Goal: Information Seeking & Learning: Learn about a topic

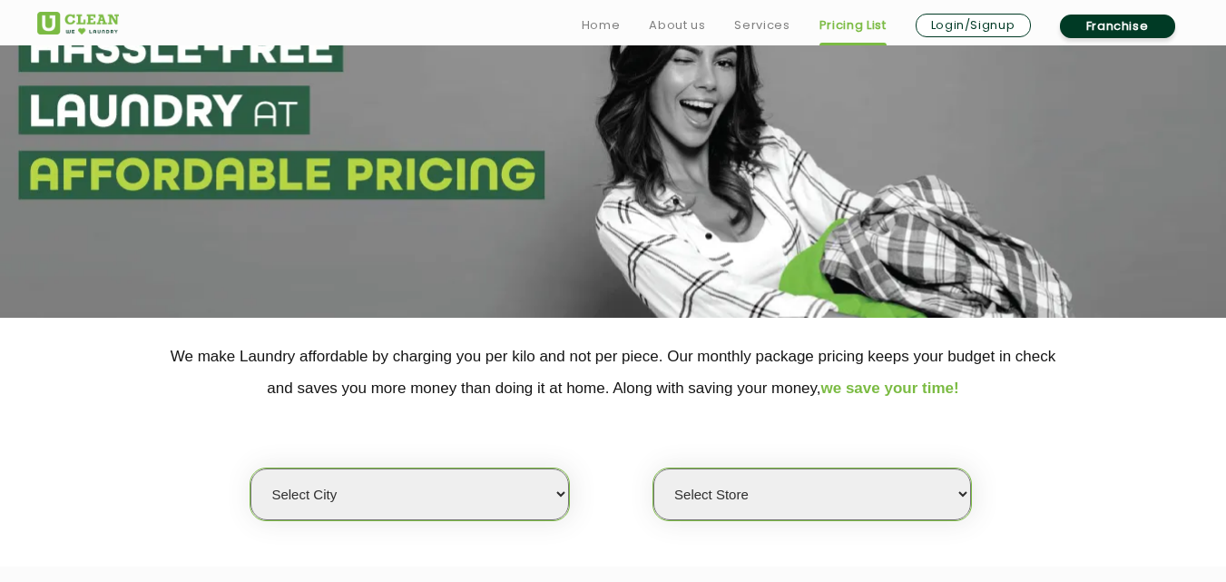
scroll to position [108, 0]
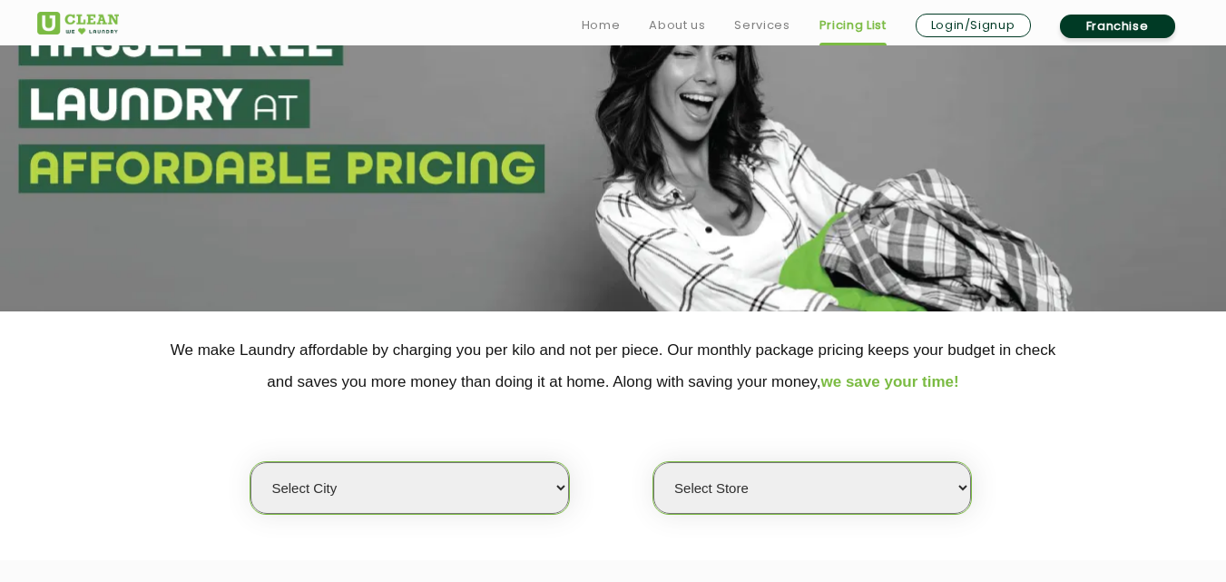
drag, startPoint x: 576, startPoint y: 55, endPoint x: 624, endPoint y: 251, distance: 201.0
click at [624, 251] on section at bounding box center [613, 134] width 1226 height 354
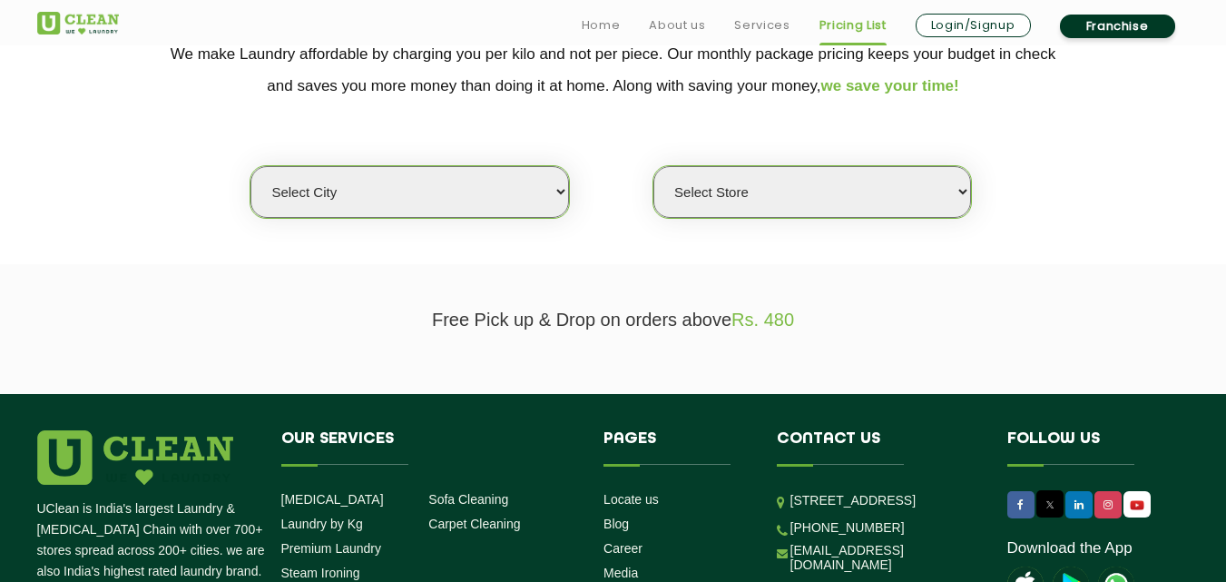
scroll to position [407, 0]
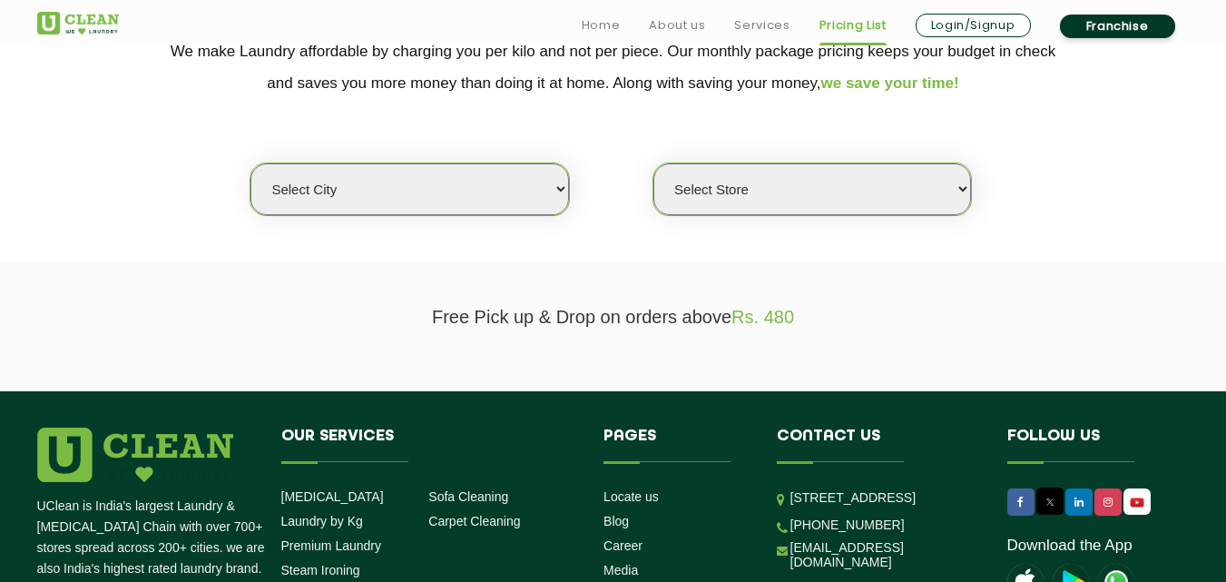
click at [550, 194] on select "Select city [GEOGRAPHIC_DATA] [GEOGRAPHIC_DATA] [GEOGRAPHIC_DATA] [GEOGRAPHIC_D…" at bounding box center [410, 189] width 318 height 52
select select "2"
click at [251, 163] on select "Select city [GEOGRAPHIC_DATA] [GEOGRAPHIC_DATA] [GEOGRAPHIC_DATA] [GEOGRAPHIC_D…" at bounding box center [410, 189] width 318 height 52
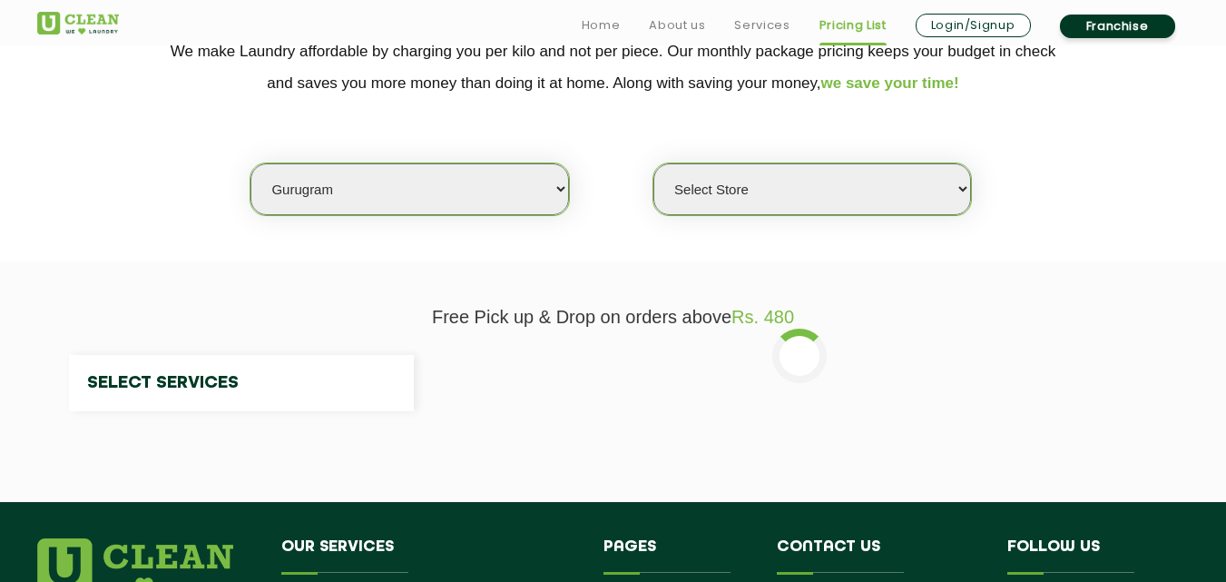
click at [740, 200] on select "Select Store" at bounding box center [813, 189] width 318 height 52
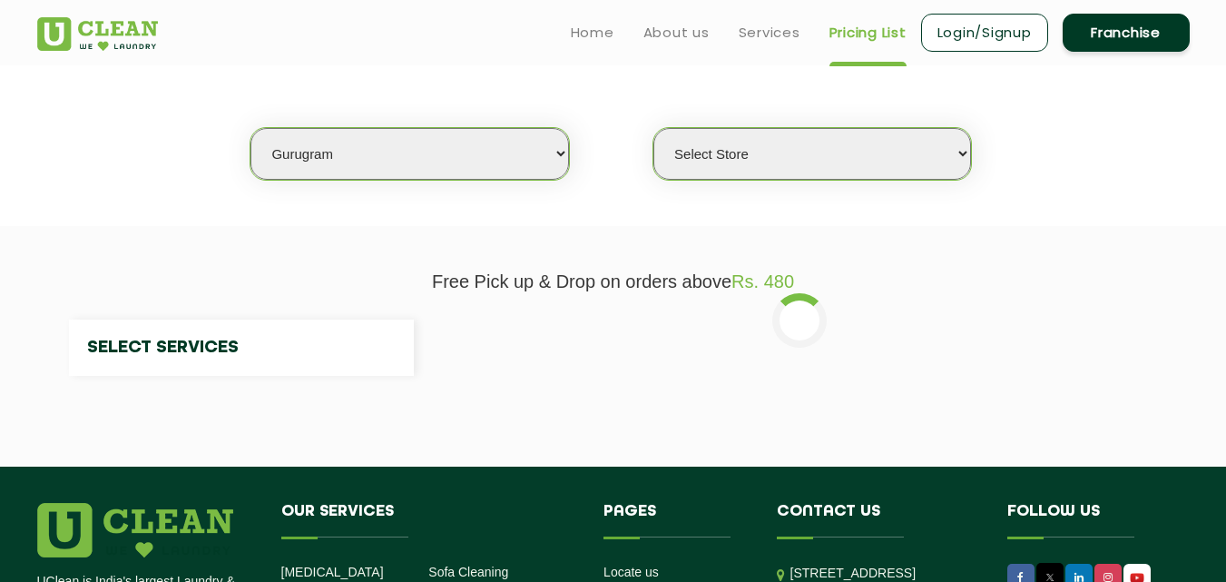
scroll to position [443, 0]
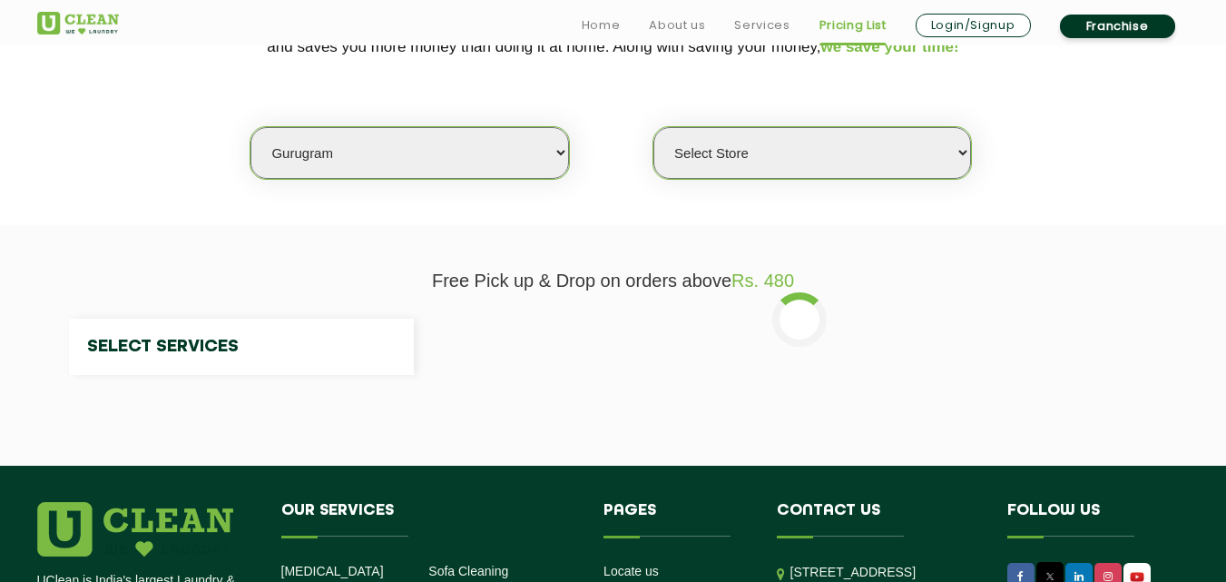
click at [744, 160] on select "Select Store" at bounding box center [813, 153] width 318 height 52
click at [1051, 110] on div "Select city [GEOGRAPHIC_DATA] [GEOGRAPHIC_DATA] [GEOGRAPHIC_DATA] [GEOGRAPHIC_D…" at bounding box center [614, 121] width 1180 height 117
click at [861, 153] on select "Select Store" at bounding box center [813, 153] width 318 height 52
click at [1064, 125] on div "Select city [GEOGRAPHIC_DATA] [GEOGRAPHIC_DATA] [GEOGRAPHIC_DATA] [GEOGRAPHIC_D…" at bounding box center [614, 121] width 1180 height 117
